Goal: Transaction & Acquisition: Obtain resource

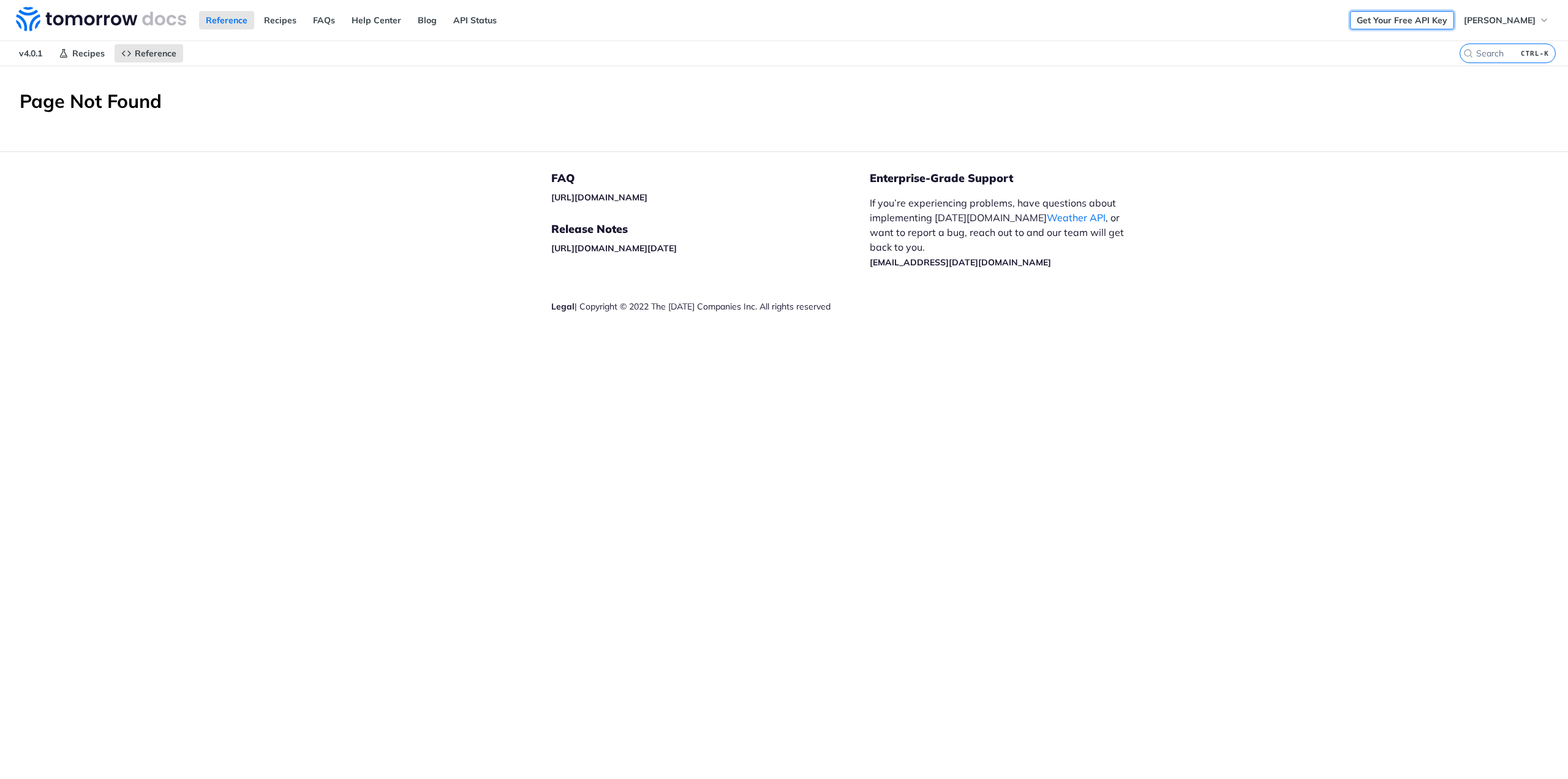
click at [1454, 23] on link "Get Your Free API Key" at bounding box center [1402, 20] width 104 height 19
click at [1515, 20] on span "[PERSON_NAME]" at bounding box center [1499, 20] width 71 height 11
click at [1514, 17] on span "[PERSON_NAME]" at bounding box center [1499, 20] width 71 height 11
click at [464, 14] on link "API Status" at bounding box center [475, 20] width 57 height 19
click at [1448, 28] on link "Get Your Free API Key" at bounding box center [1402, 20] width 104 height 19
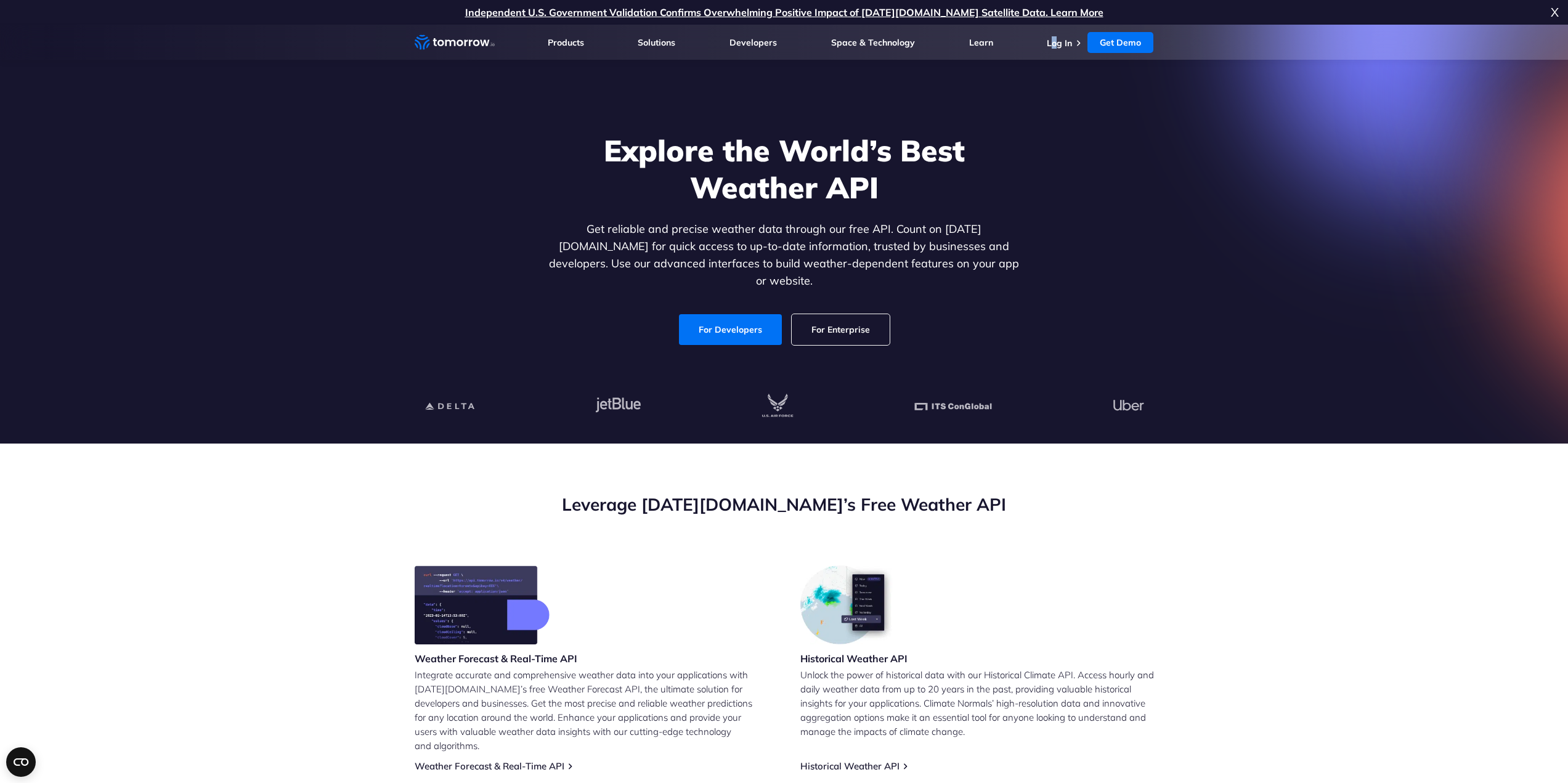
click at [1055, 52] on ul "Log In Get Demo Get Demo" at bounding box center [1100, 42] width 106 height 21
click at [1059, 44] on link "Log In" at bounding box center [1059, 43] width 26 height 11
